Goal: Book appointment/travel/reservation

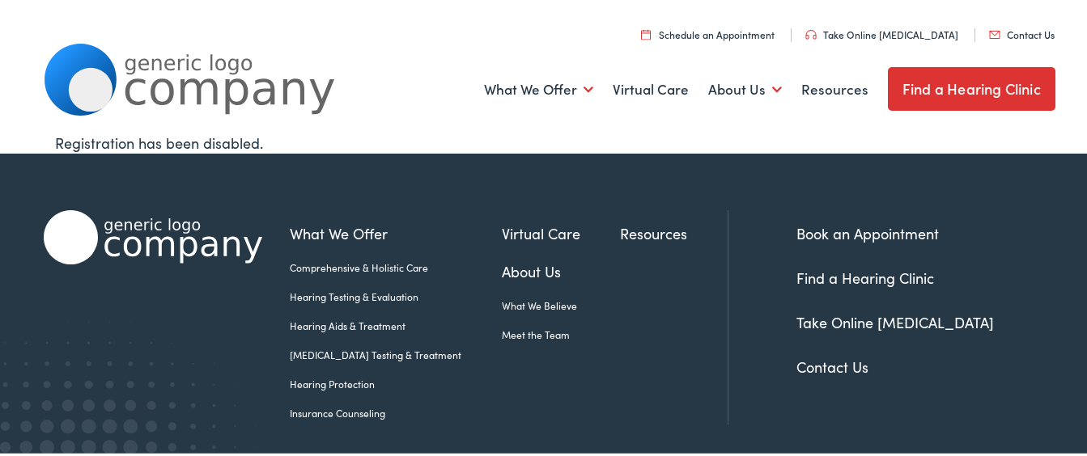
scroll to position [60, 0]
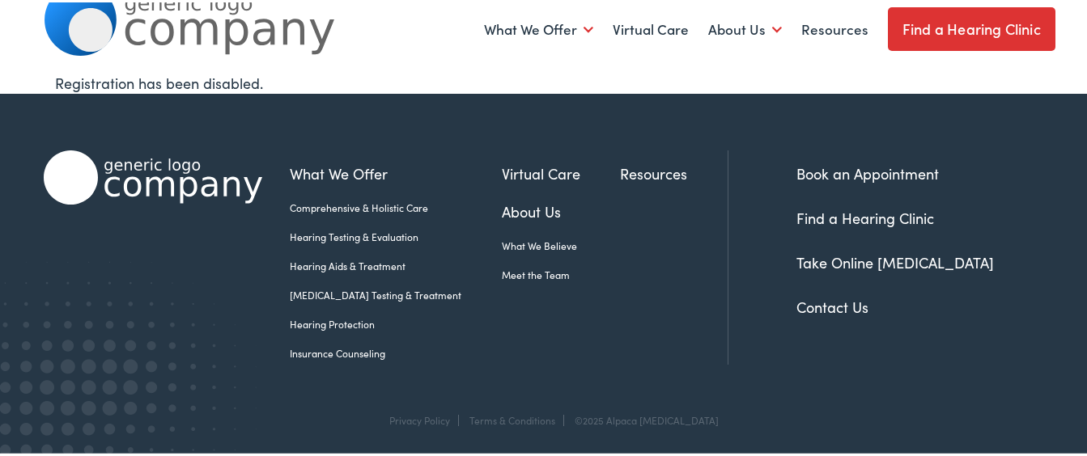
click at [862, 165] on link "Book an Appointment" at bounding box center [867, 171] width 142 height 20
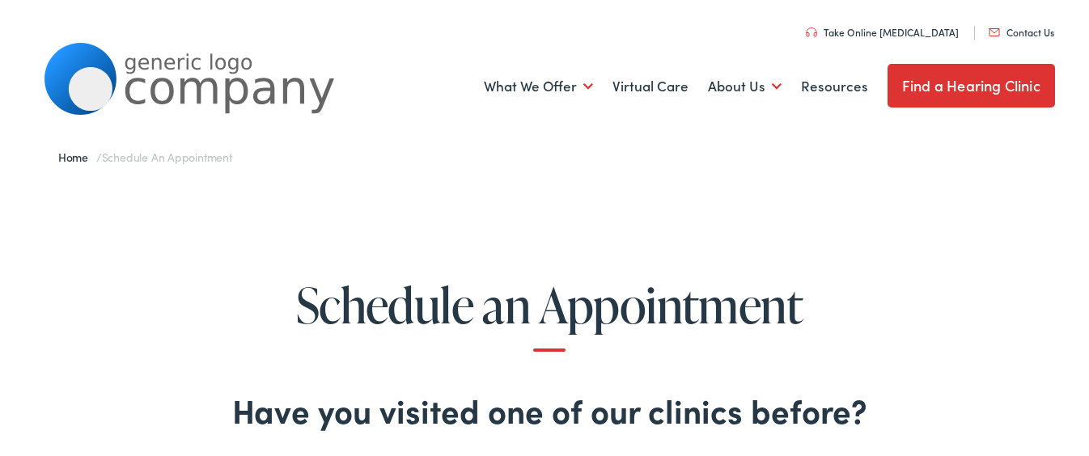
click at [973, 79] on link "Find a Hearing Clinic" at bounding box center [971, 84] width 167 height 44
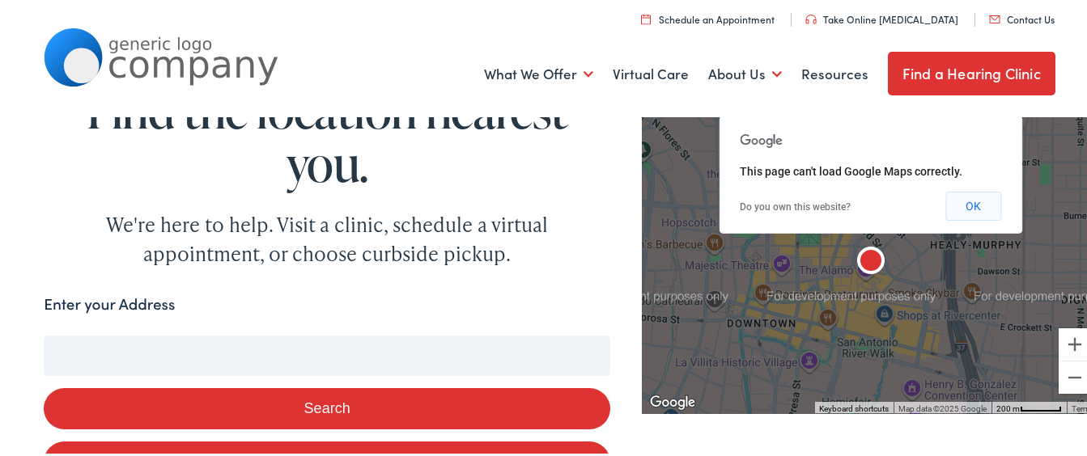
click at [956, 205] on button "OK" at bounding box center [973, 203] width 56 height 29
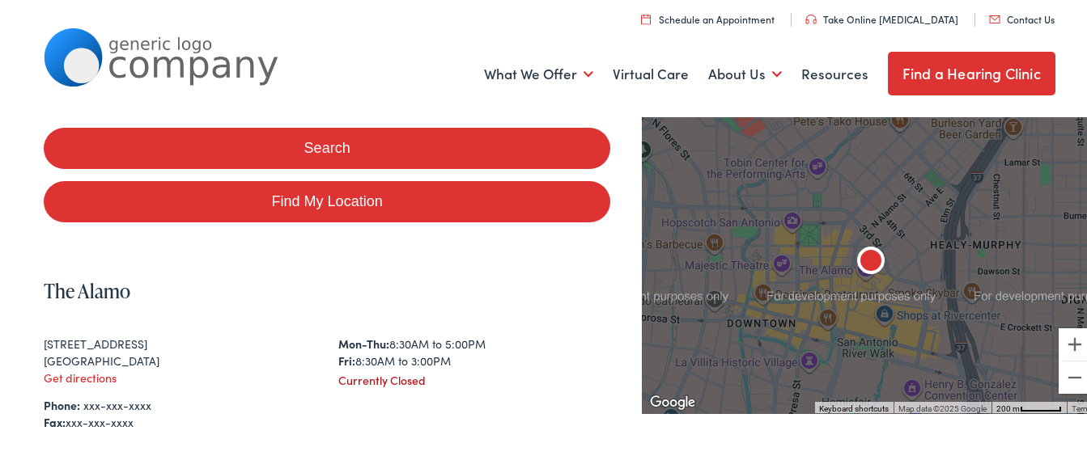
scroll to position [269, 0]
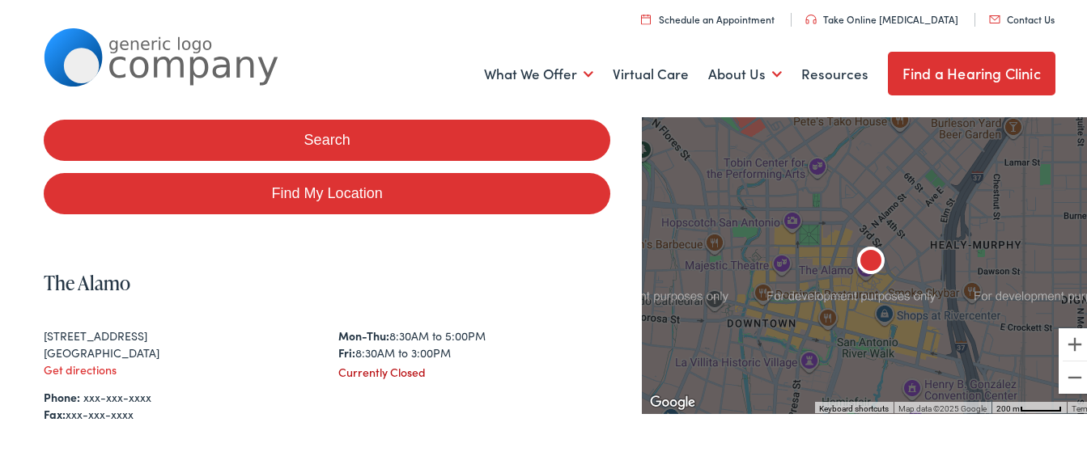
click at [347, 128] on button "Search" at bounding box center [327, 137] width 566 height 41
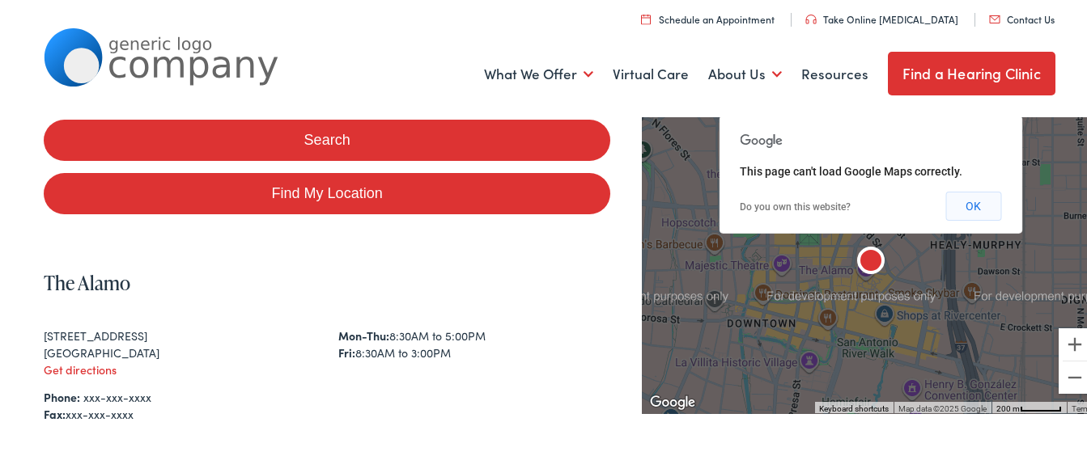
click at [982, 202] on button "OK" at bounding box center [973, 203] width 56 height 29
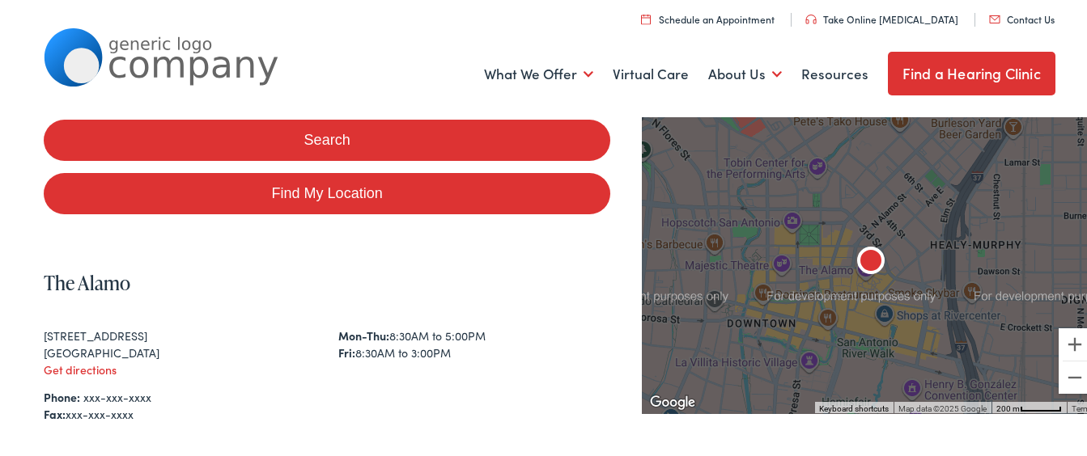
click at [330, 184] on link "Find My Location" at bounding box center [327, 191] width 566 height 41
type input "Troy, New York"
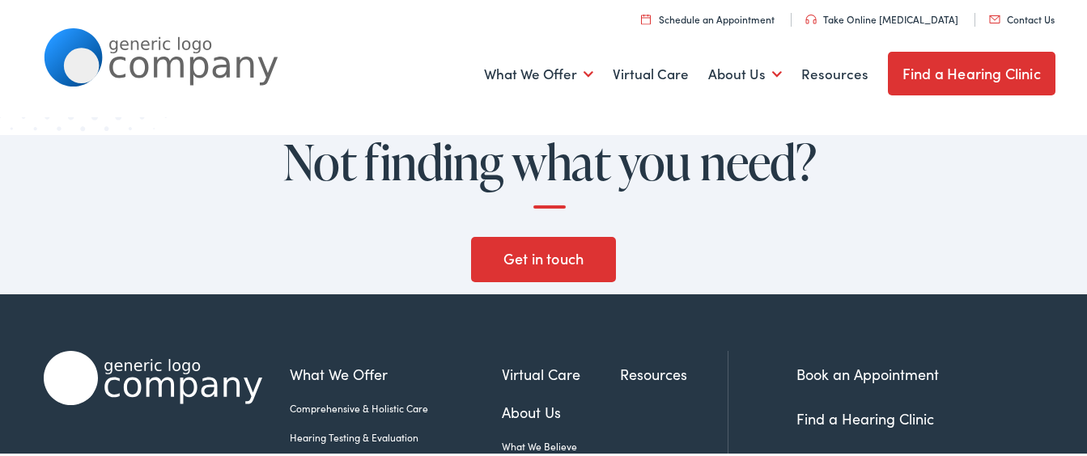
scroll to position [1676, 0]
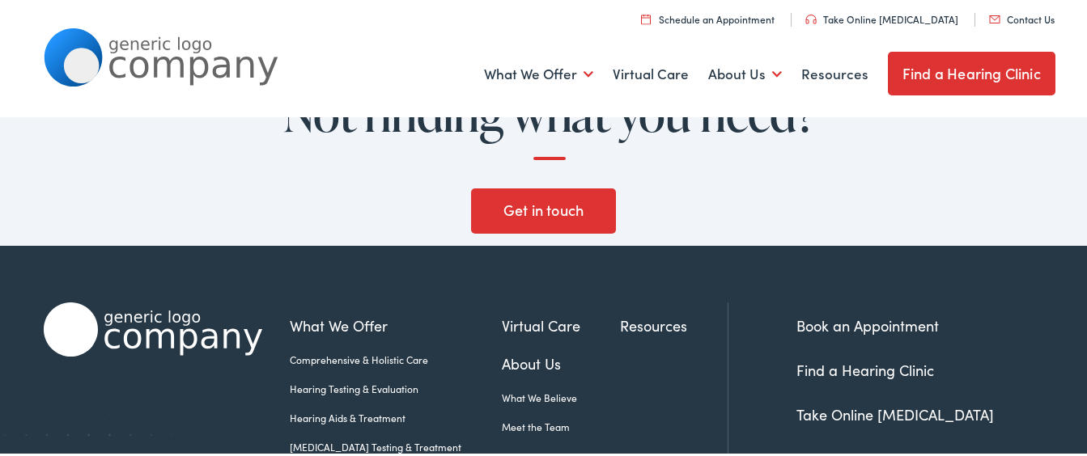
click at [857, 315] on link "Book an Appointment" at bounding box center [867, 323] width 142 height 20
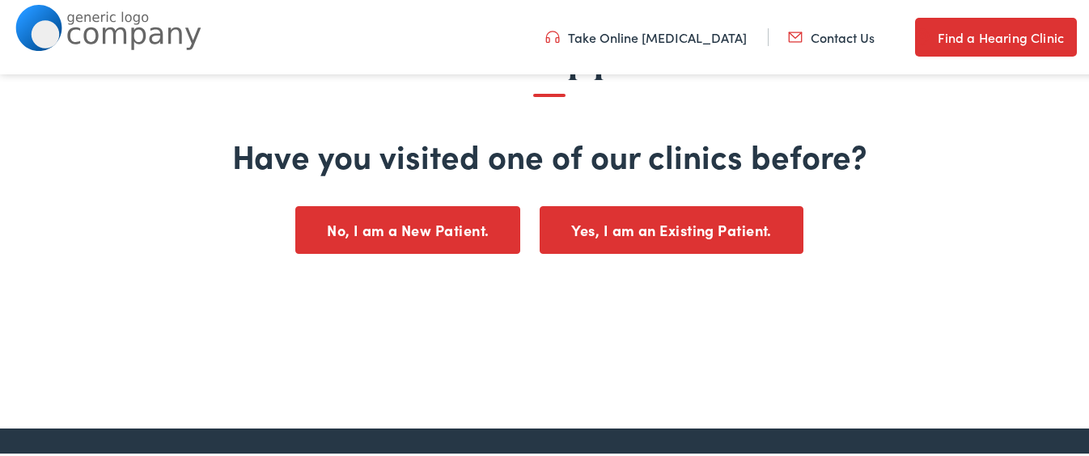
scroll to position [213, 0]
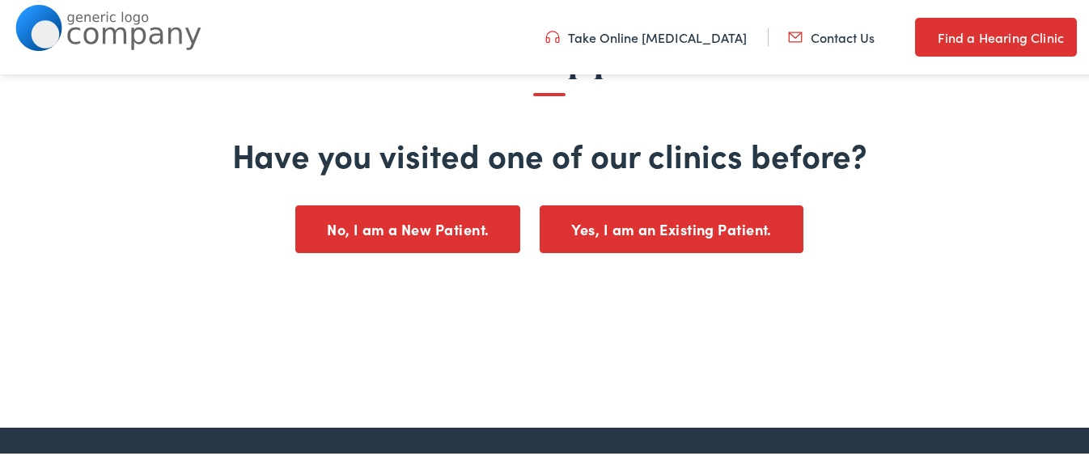
click at [428, 225] on button "No, I am a New Patient." at bounding box center [407, 228] width 225 height 48
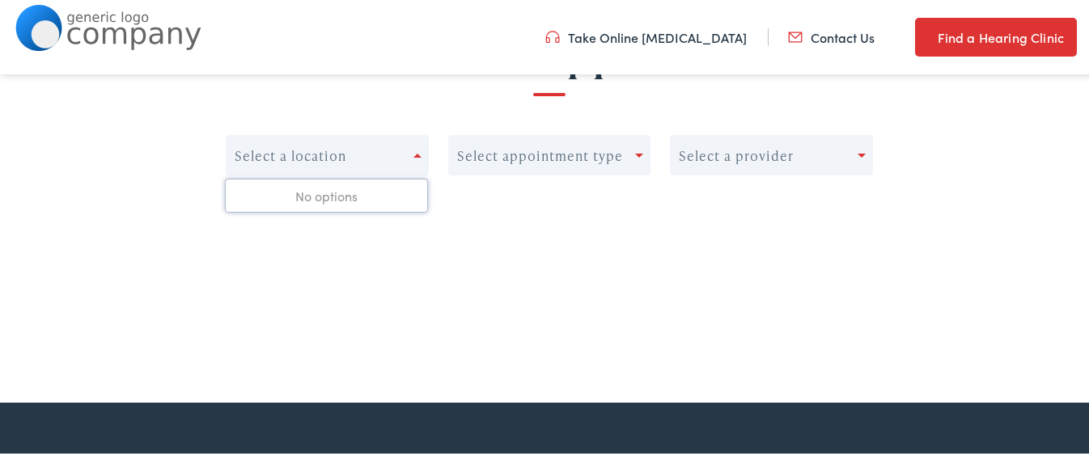
click at [413, 153] on span at bounding box center [417, 154] width 8 height 4
click at [408, 154] on div "Select a location" at bounding box center [320, 153] width 187 height 23
click at [635, 154] on span at bounding box center [639, 154] width 8 height 4
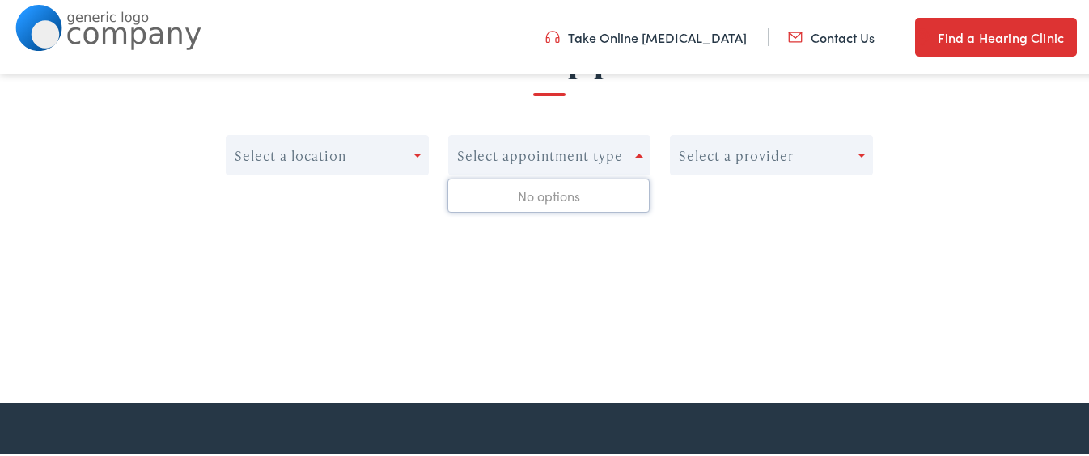
click at [635, 154] on span at bounding box center [639, 154] width 8 height 4
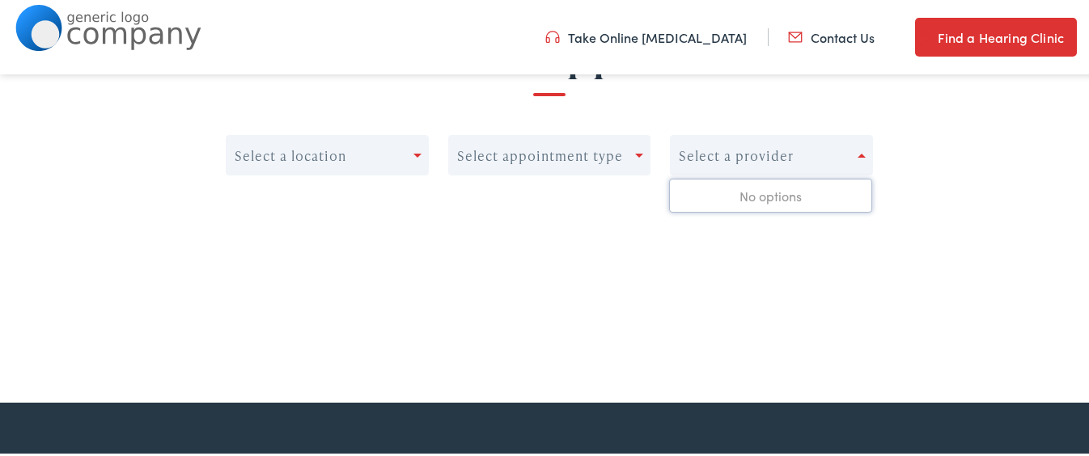
click at [858, 149] on div at bounding box center [865, 153] width 15 height 23
drag, startPoint x: 1087, startPoint y: 144, endPoint x: 1091, endPoint y: 195, distance: 51.1
click at [1088, 195] on html "Schedule an Appointment - Alpaca Audiology Skip to Main Content Menu Close Sche…" at bounding box center [549, 15] width 1099 height 456
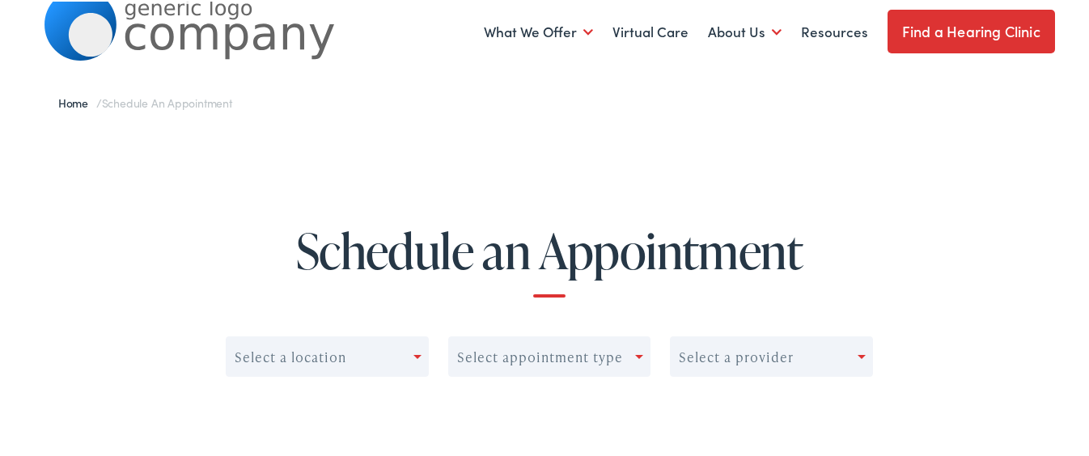
scroll to position [0, 0]
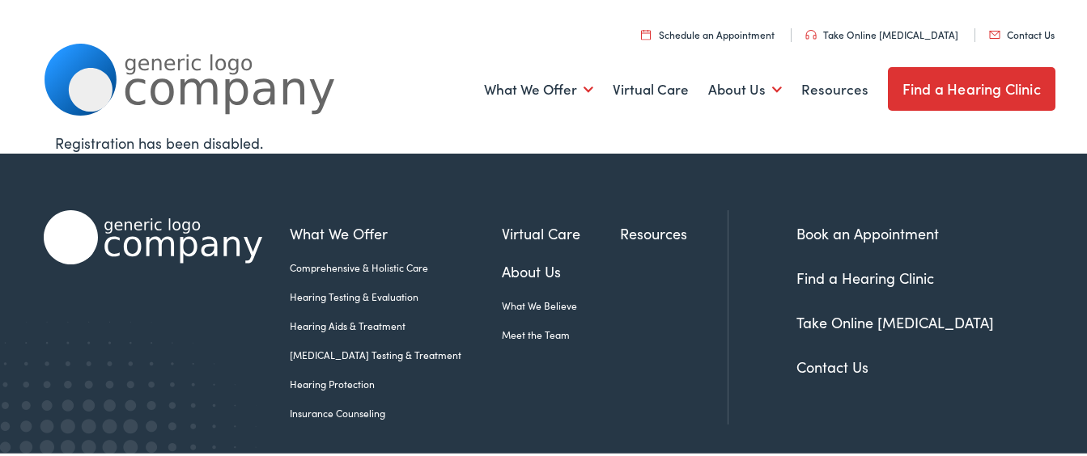
click at [709, 29] on link "Schedule an Appointment" at bounding box center [707, 32] width 133 height 14
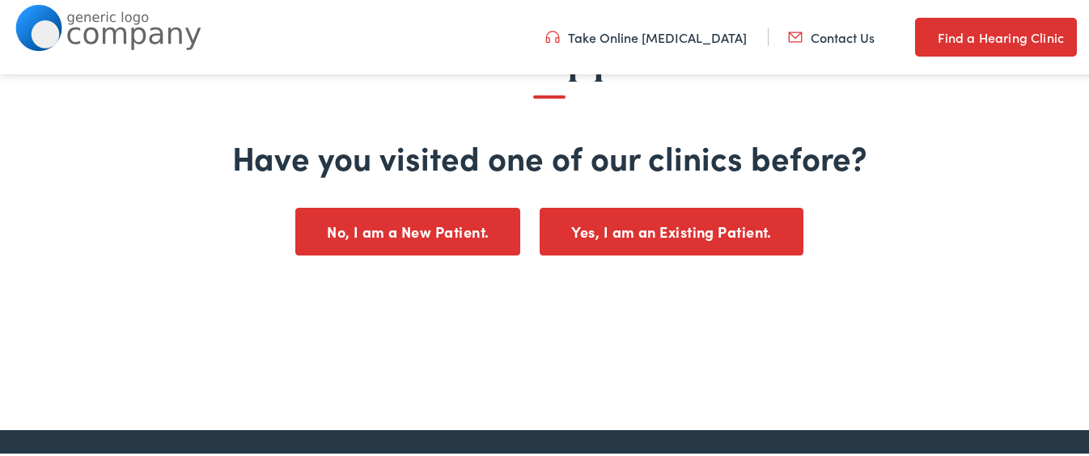
scroll to position [204, 0]
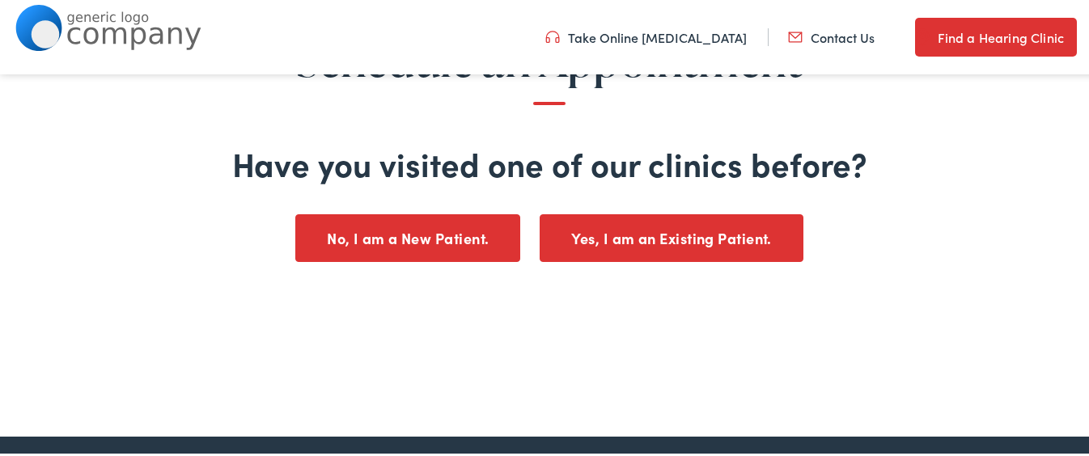
click at [407, 228] on button "No, I am a New Patient." at bounding box center [407, 237] width 225 height 48
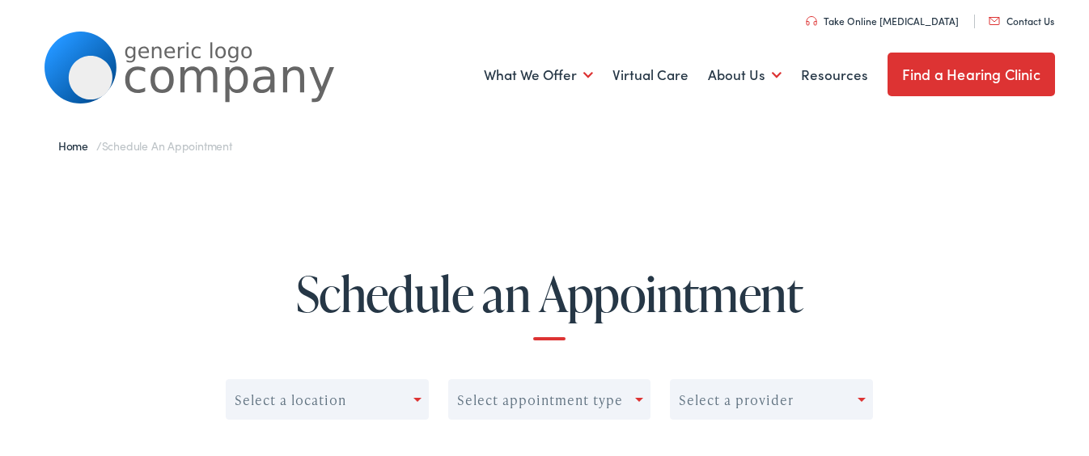
scroll to position [0, 0]
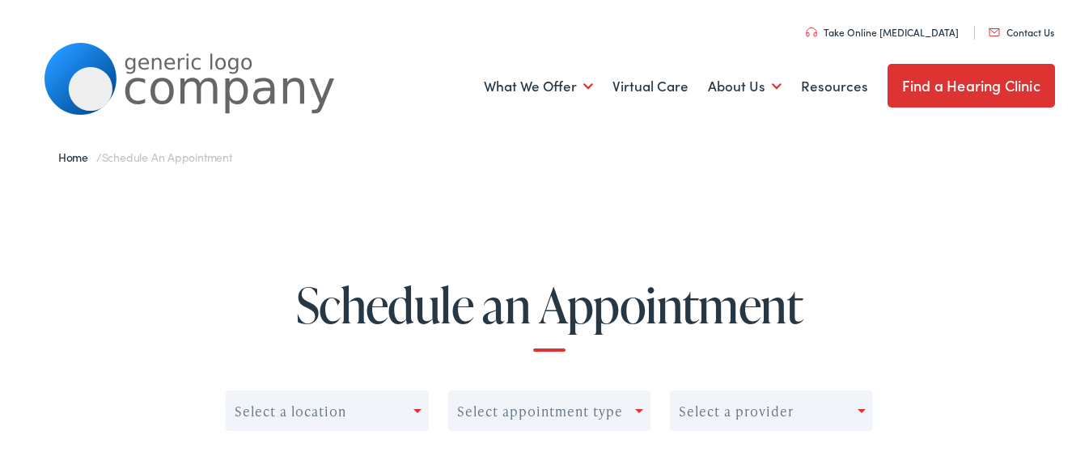
click at [959, 82] on link "Find a Hearing Clinic" at bounding box center [971, 84] width 167 height 44
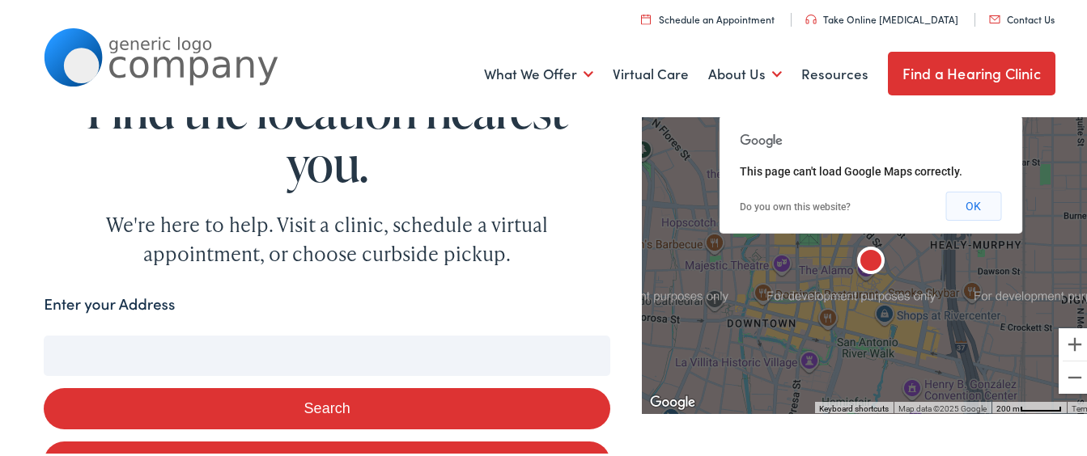
click at [955, 198] on button "OK" at bounding box center [973, 203] width 56 height 29
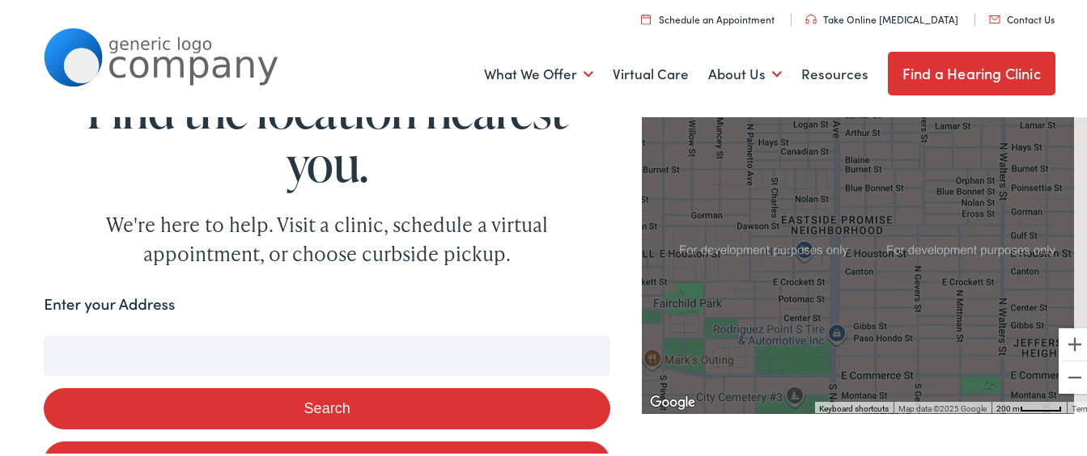
drag, startPoint x: 1005, startPoint y: 269, endPoint x: 461, endPoint y: 223, distance: 545.6
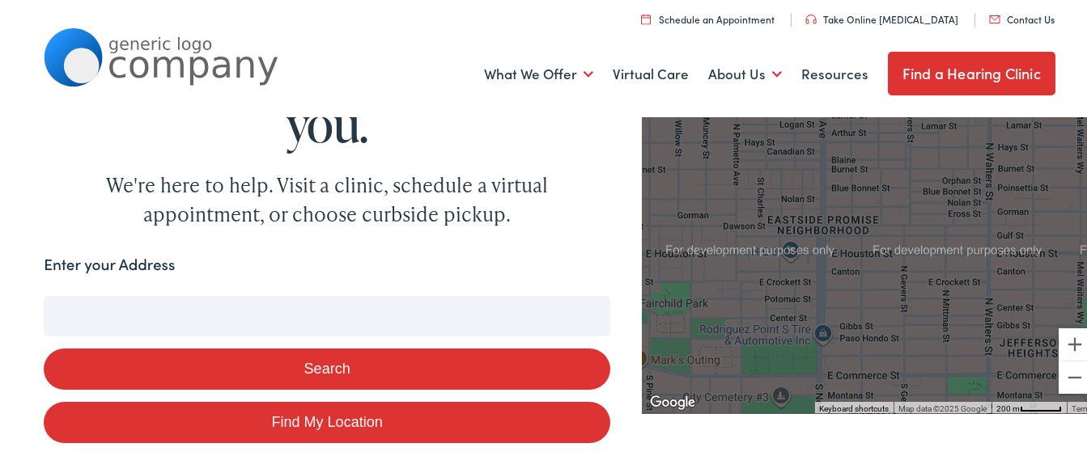
scroll to position [44, 0]
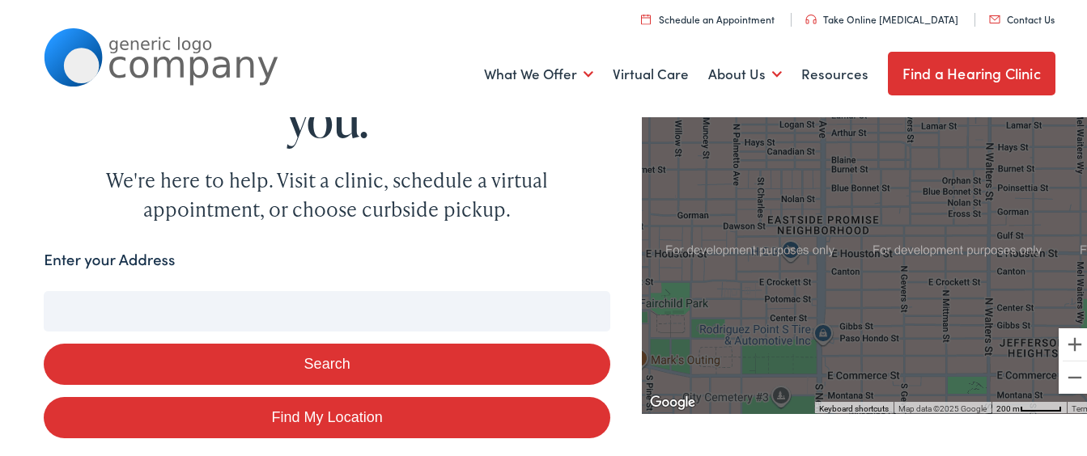
click at [107, 310] on input "Enter your Address" at bounding box center [327, 309] width 566 height 40
type input "10"
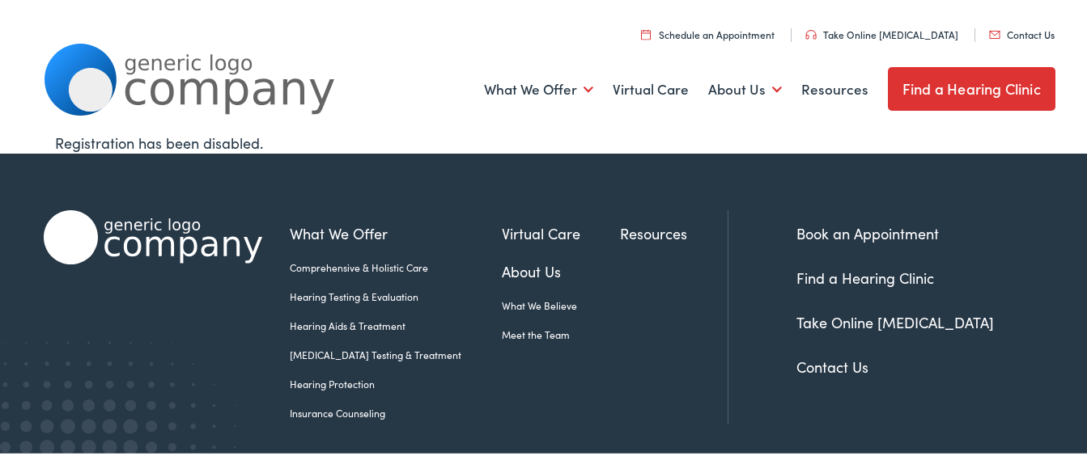
click at [725, 27] on link "Schedule an Appointment" at bounding box center [707, 32] width 133 height 14
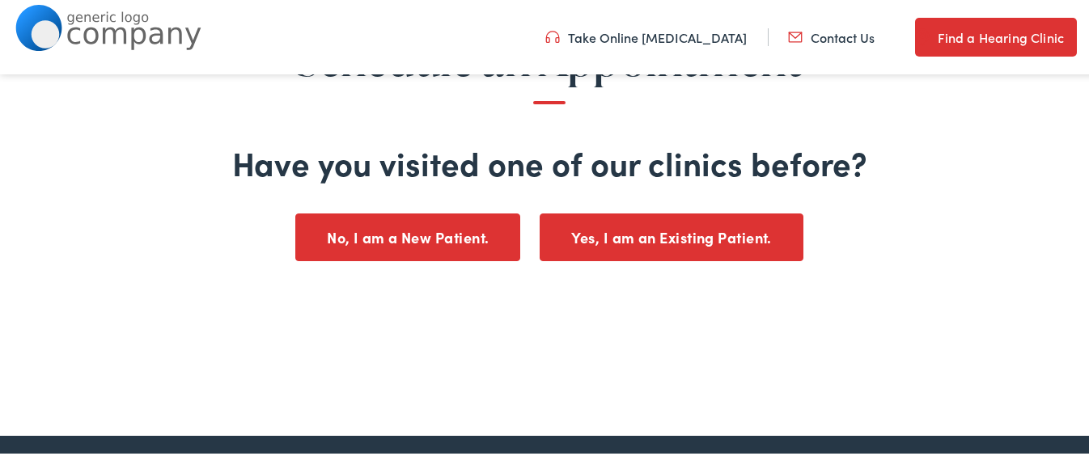
scroll to position [170, 0]
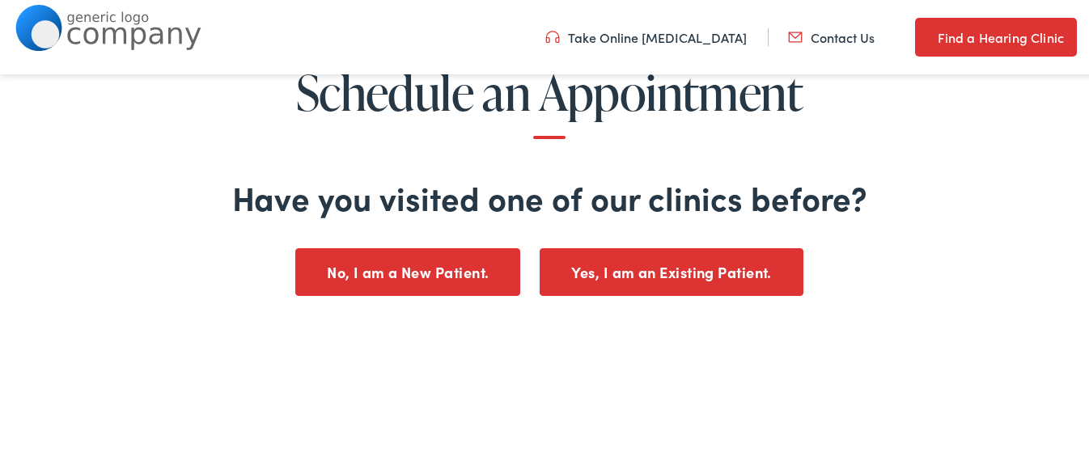
click at [396, 266] on button "No, I am a New Patient." at bounding box center [407, 271] width 225 height 48
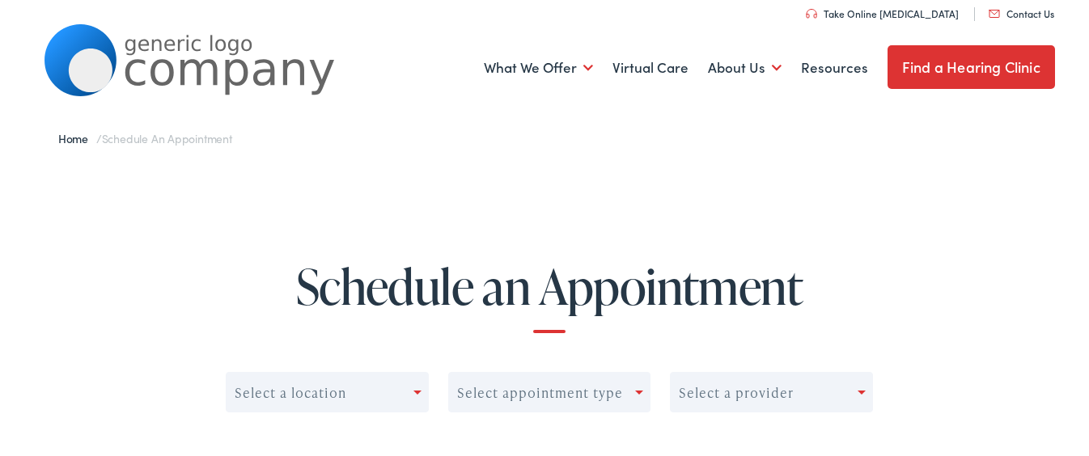
scroll to position [12, 0]
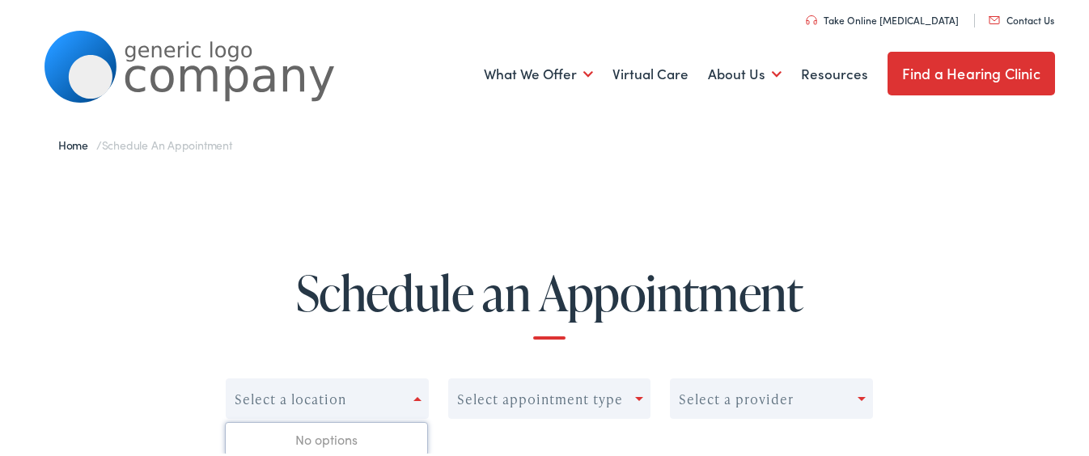
click at [413, 397] on span at bounding box center [417, 398] width 8 height 4
click at [964, 69] on link "Find a Hearing Clinic" at bounding box center [971, 72] width 167 height 44
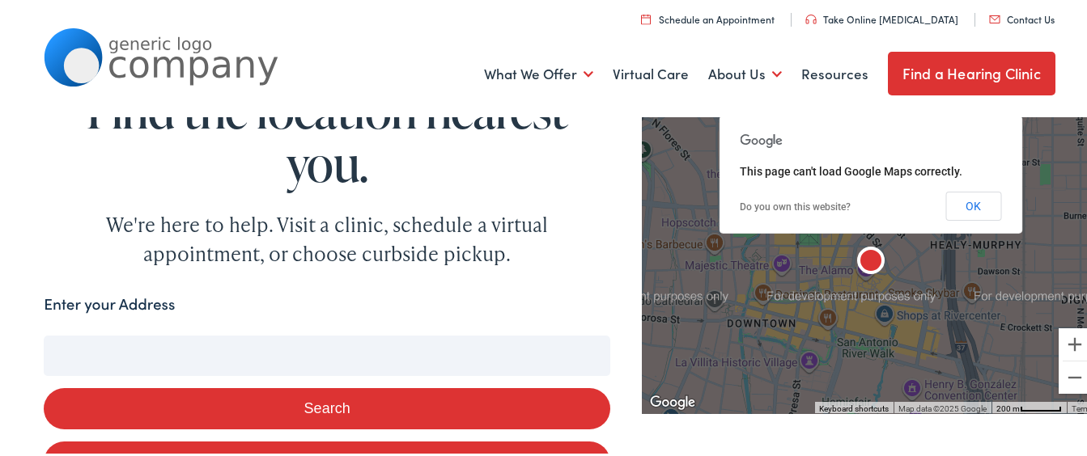
click at [75, 350] on input "Enter your Address" at bounding box center [327, 353] width 566 height 40
type input "1"
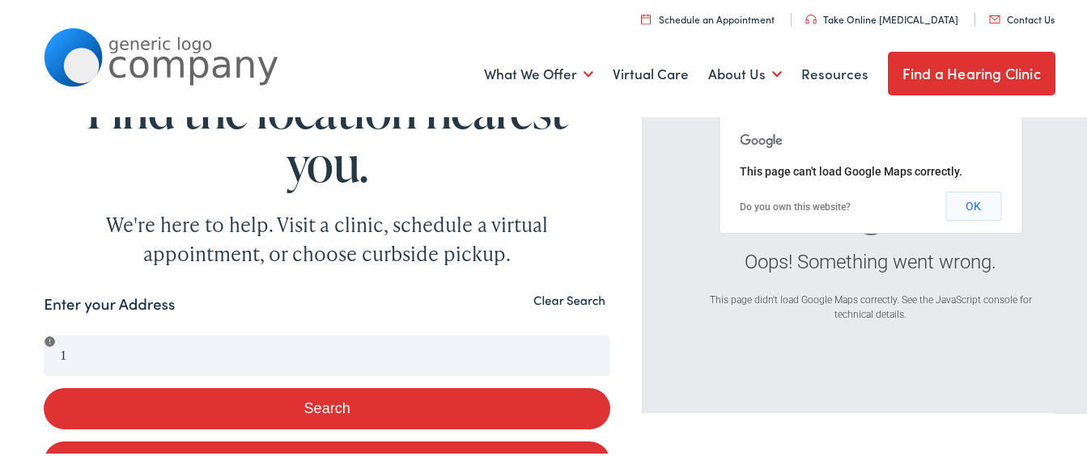
click at [966, 205] on button "OK" at bounding box center [973, 203] width 56 height 29
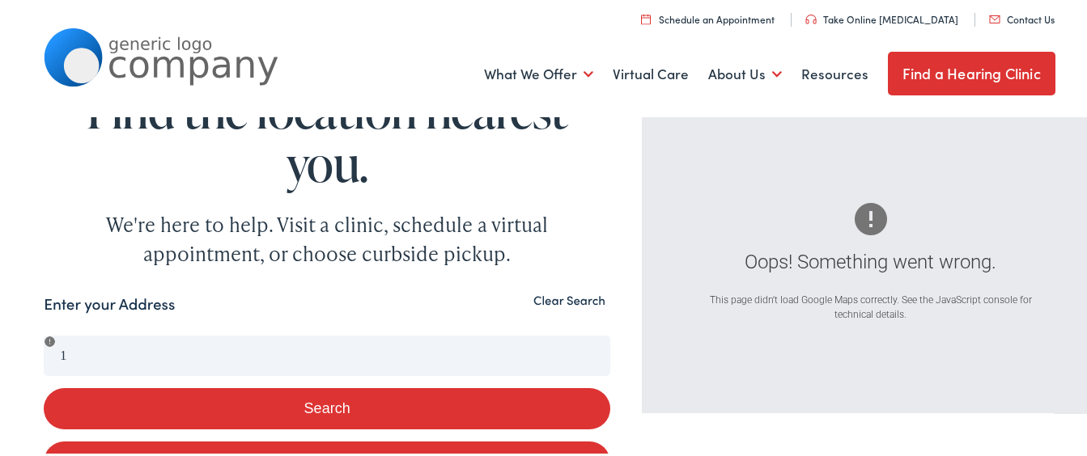
click at [960, 214] on div at bounding box center [871, 219] width 366 height 44
click at [960, 213] on div at bounding box center [871, 219] width 366 height 44
